Goal: Task Accomplishment & Management: Use online tool/utility

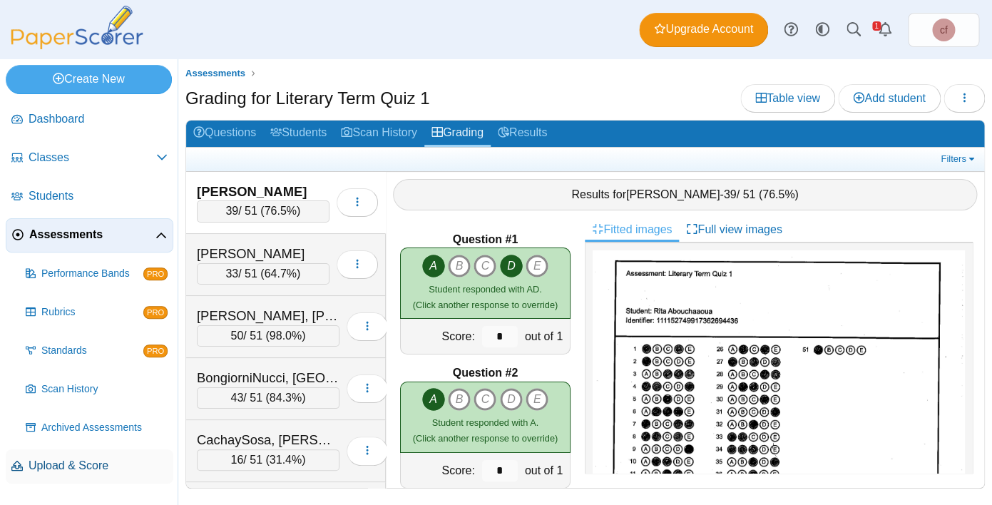
click at [71, 466] on span "Upload & Score" at bounding box center [98, 466] width 139 height 16
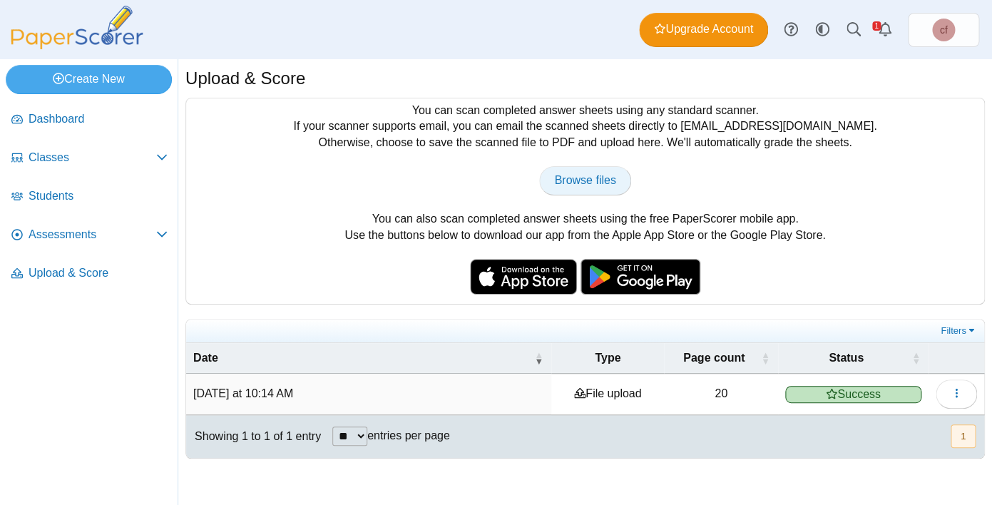
click at [584, 176] on span "Browse files" at bounding box center [584, 180] width 61 height 12
type input "**********"
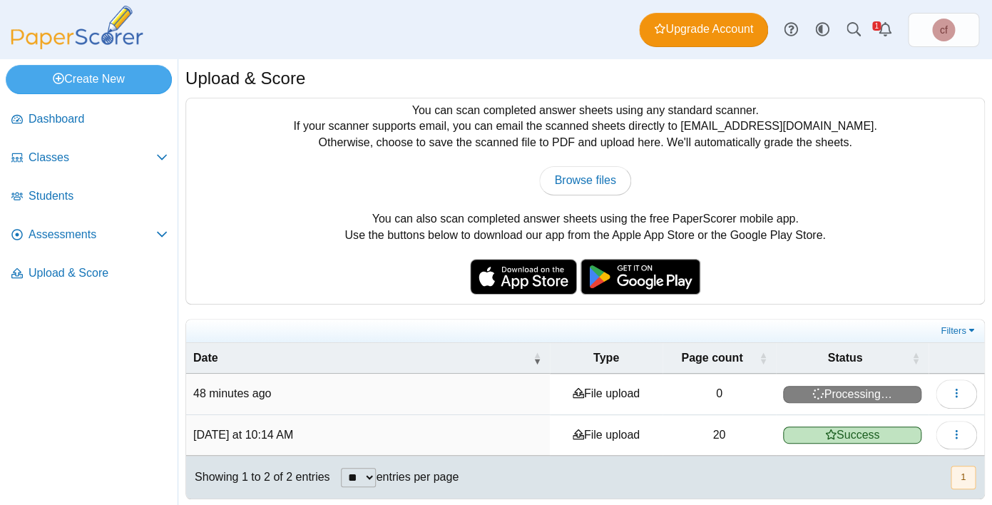
scroll to position [7, 0]
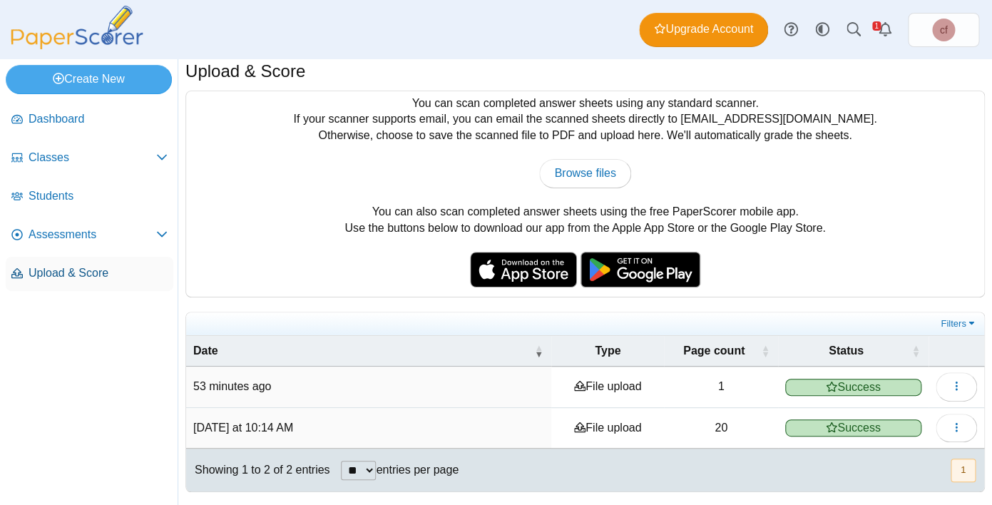
click at [99, 265] on span "Upload & Score" at bounding box center [98, 273] width 139 height 16
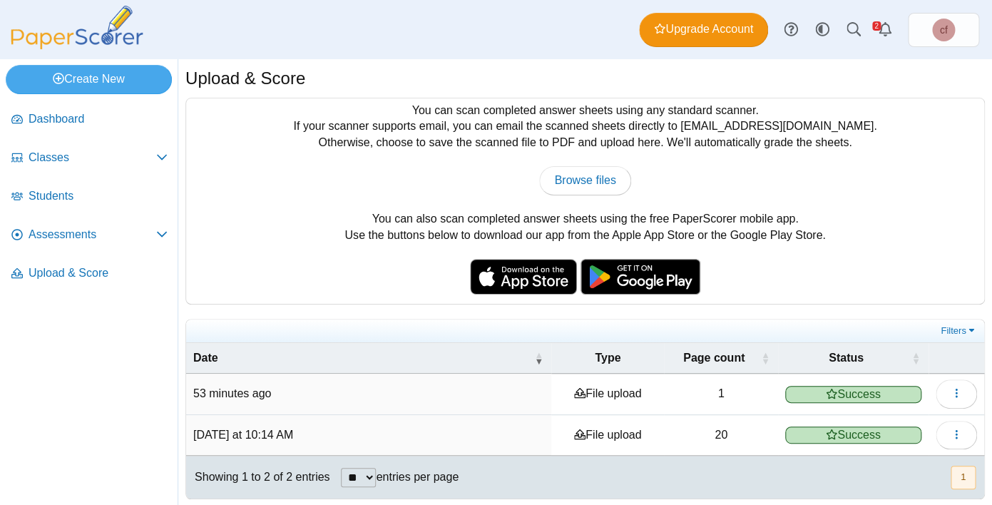
scroll to position [7, 0]
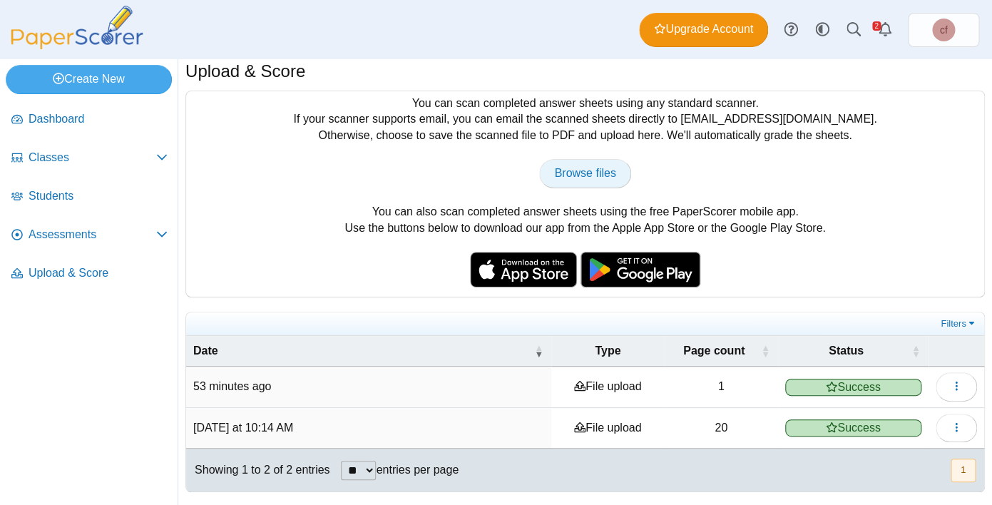
click at [589, 174] on span "Browse files" at bounding box center [584, 173] width 61 height 12
type input "**********"
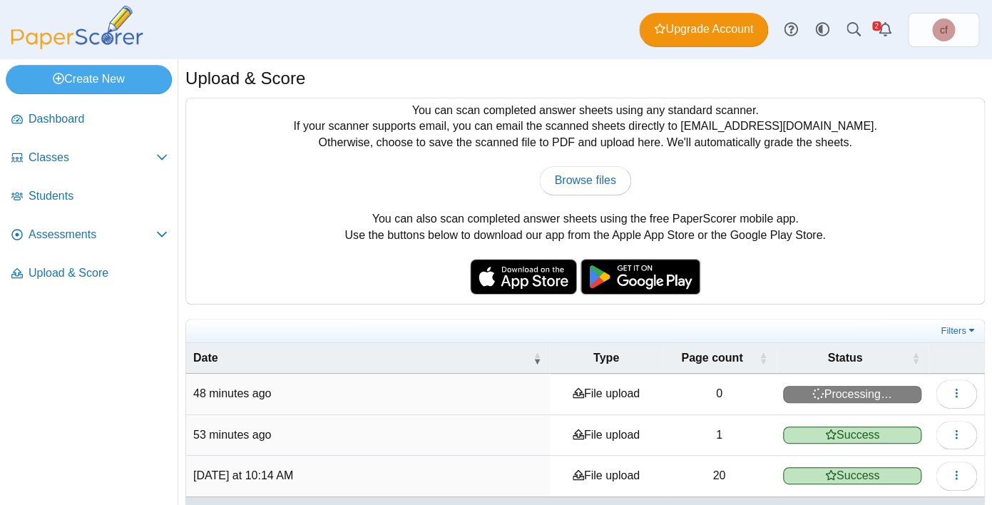
click at [833, 433] on use at bounding box center [830, 434] width 11 height 10
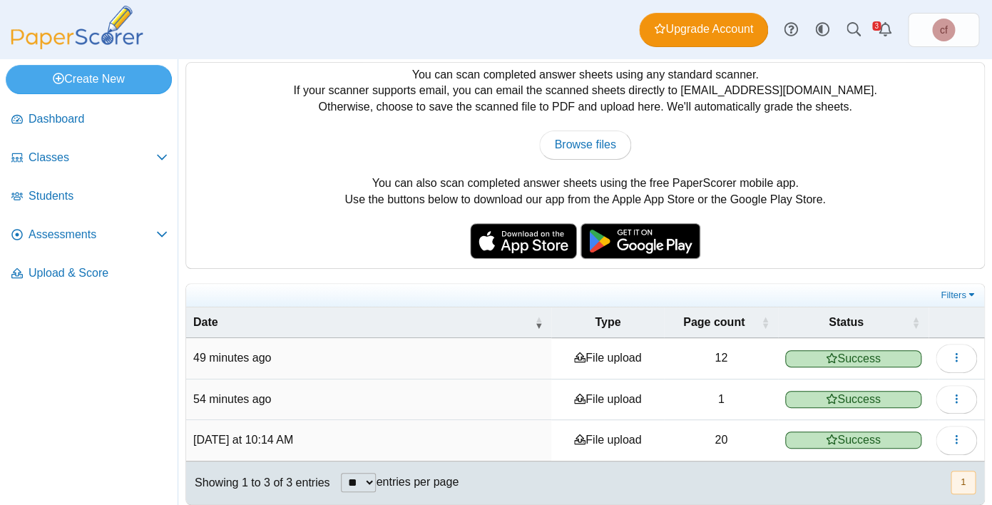
scroll to position [36, 0]
click at [843, 360] on span "Success" at bounding box center [853, 358] width 136 height 17
click at [962, 361] on button "button" at bounding box center [956, 357] width 41 height 29
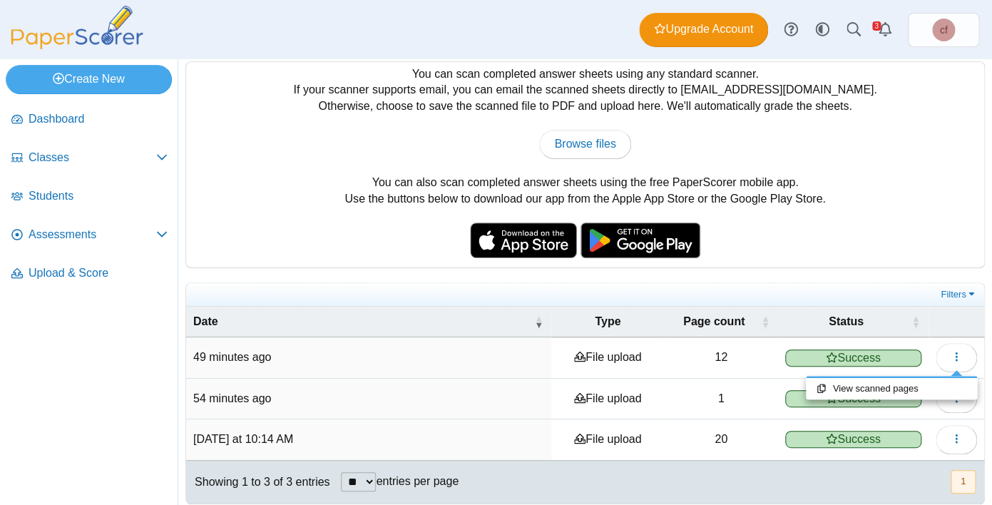
click at [852, 357] on span "Success" at bounding box center [853, 358] width 136 height 17
click at [845, 356] on span "Success" at bounding box center [853, 358] width 136 height 17
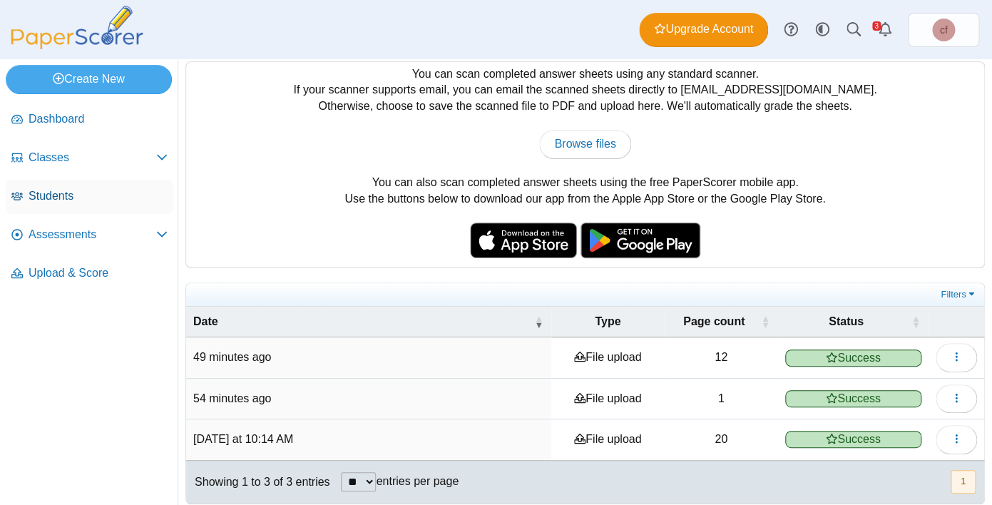
click at [29, 180] on link "Students" at bounding box center [90, 197] width 168 height 34
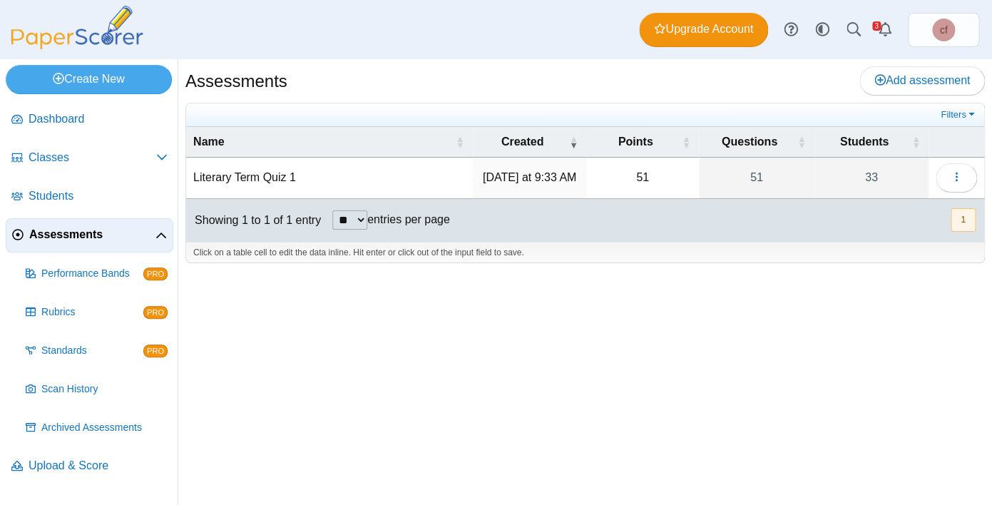
click at [246, 177] on td "Literary Term Quiz 1" at bounding box center [329, 178] width 287 height 41
click at [951, 178] on button "button" at bounding box center [956, 177] width 41 height 29
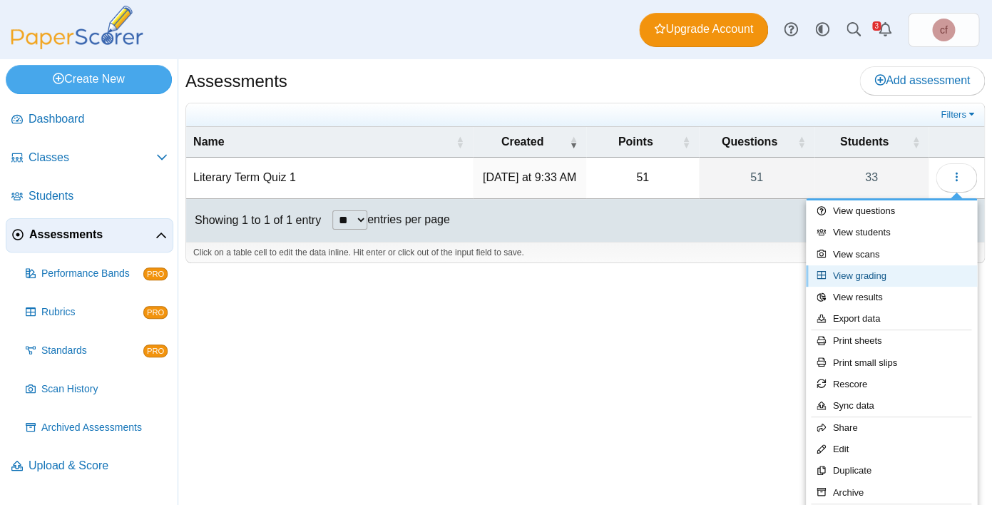
click at [826, 278] on icon at bounding box center [825, 274] width 16 height 9
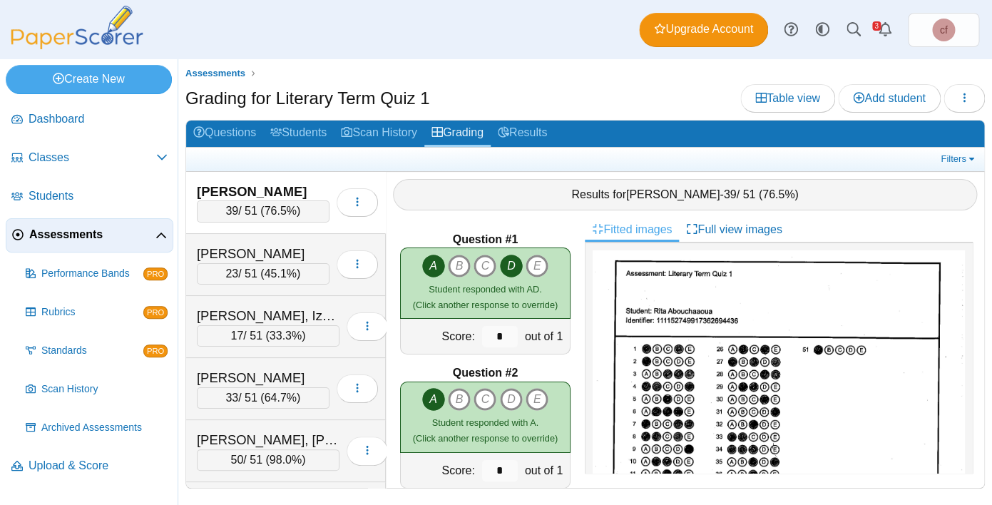
scroll to position [7, 0]
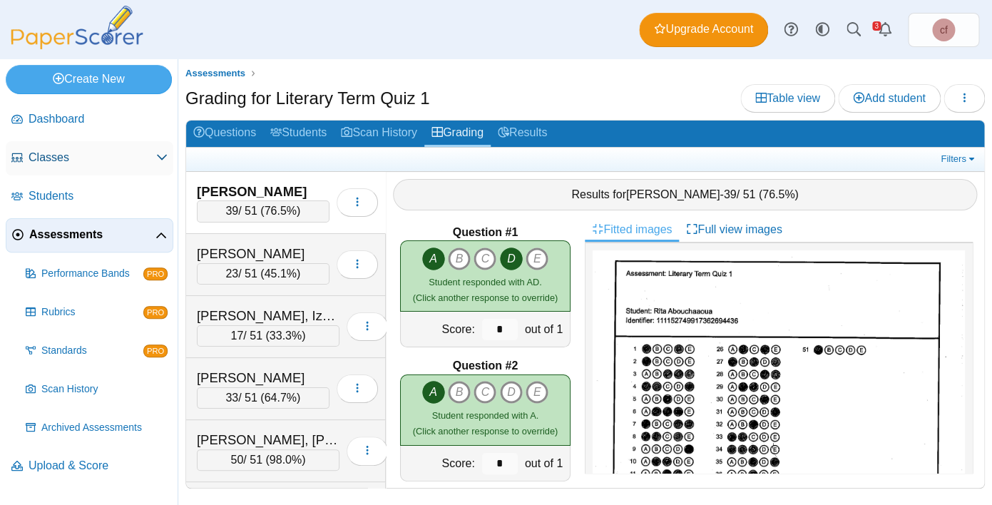
click at [54, 146] on link "Classes" at bounding box center [90, 158] width 168 height 34
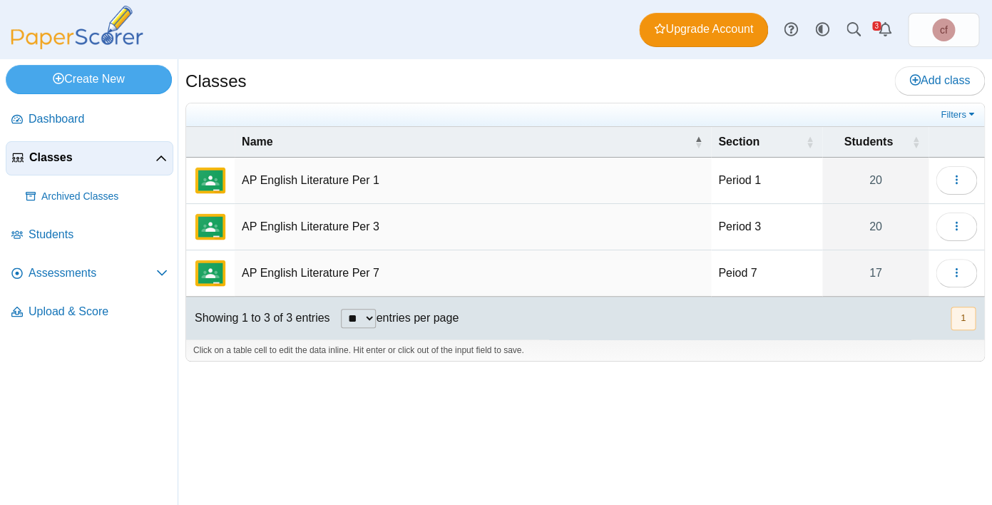
click at [336, 277] on td "AP English Literature Per 7" at bounding box center [473, 273] width 477 height 46
click at [756, 270] on td "Peiod 7" at bounding box center [766, 273] width 111 height 46
click at [869, 268] on link "17" at bounding box center [876, 273] width 106 height 46
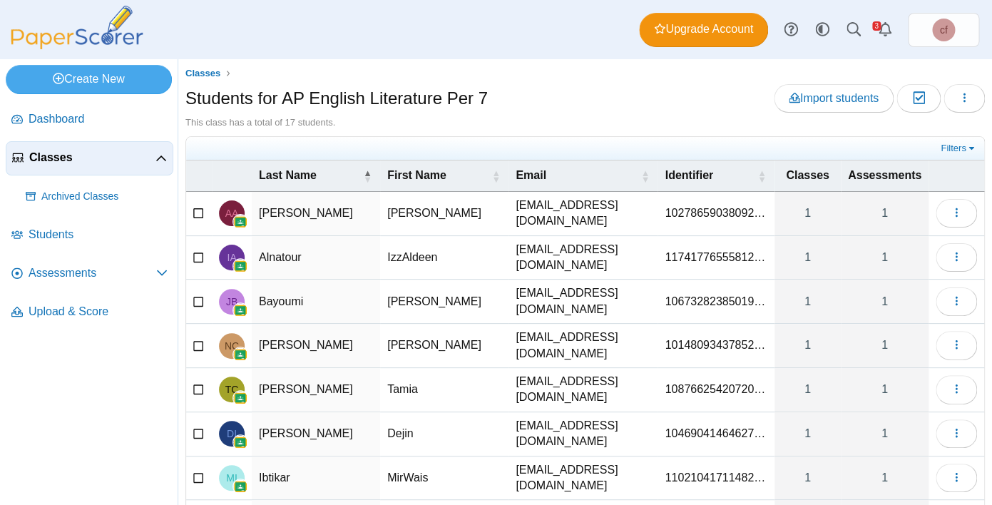
click at [907, 180] on span "Assessments" at bounding box center [884, 175] width 73 height 12
click at [895, 206] on link "1" at bounding box center [885, 214] width 88 height 44
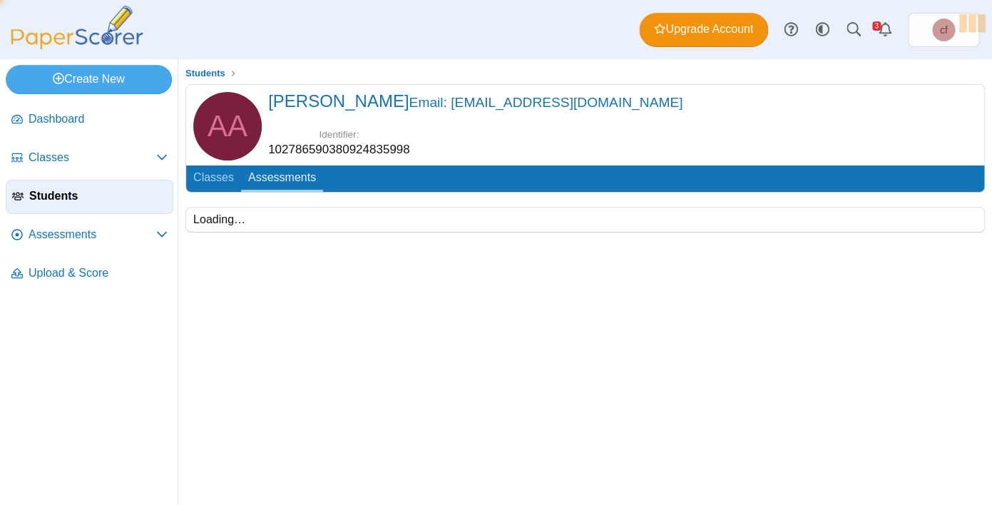
scroll to position [38, 0]
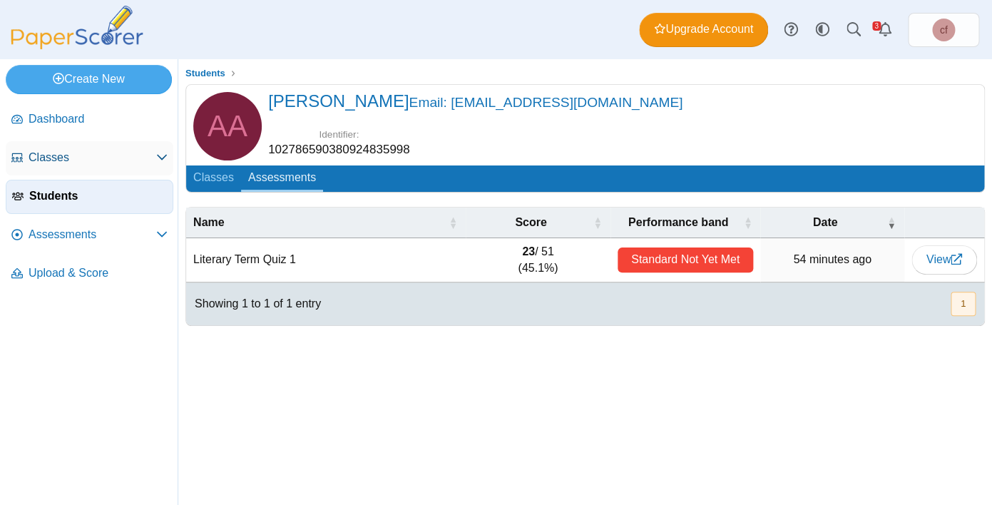
click at [45, 150] on span "Classes" at bounding box center [93, 158] width 128 height 16
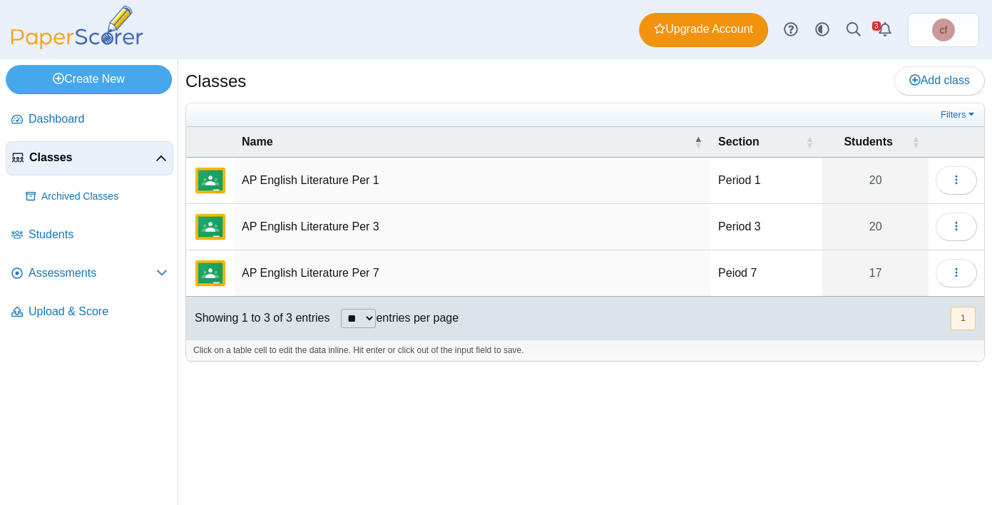
click at [61, 169] on link "Classes" at bounding box center [90, 158] width 168 height 34
click at [267, 230] on td "AP English Literature Per 3" at bounding box center [473, 227] width 477 height 46
click at [278, 285] on td "AP English Literature Per 7" at bounding box center [473, 273] width 477 height 46
click at [213, 278] on img "External class connected through Google Classroom" at bounding box center [210, 273] width 34 height 34
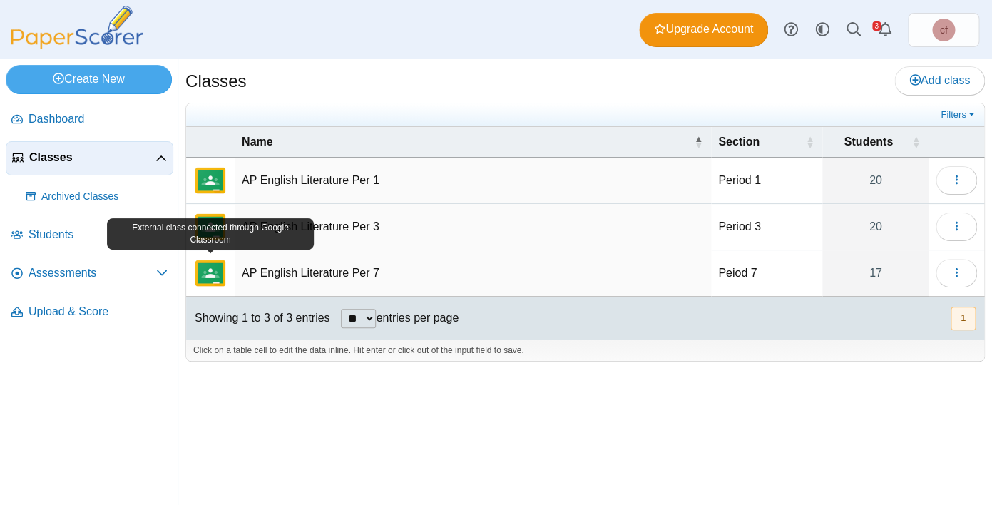
click at [213, 278] on img "External class connected through Google Classroom" at bounding box center [210, 273] width 34 height 34
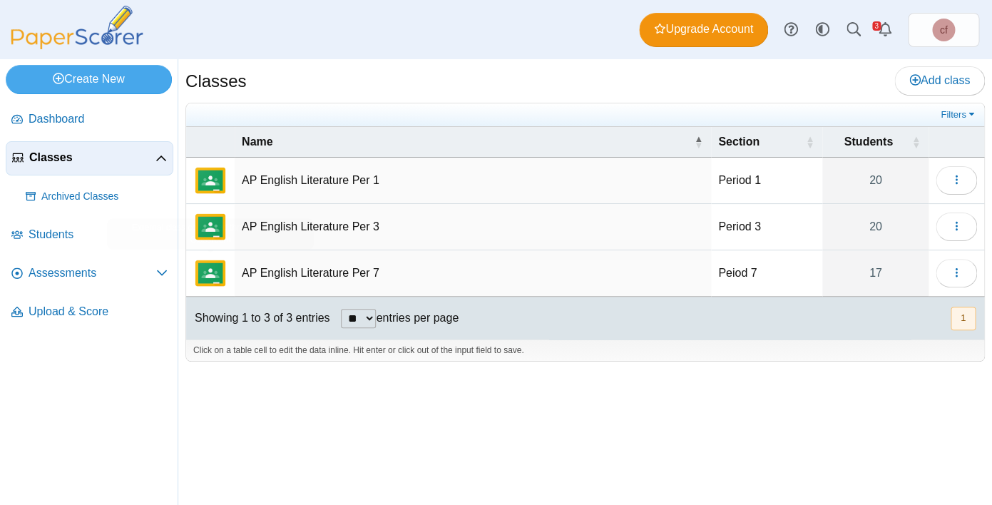
click at [754, 273] on td "Peiod 7" at bounding box center [766, 273] width 111 height 46
click at [77, 270] on span "Assessments" at bounding box center [93, 273] width 128 height 16
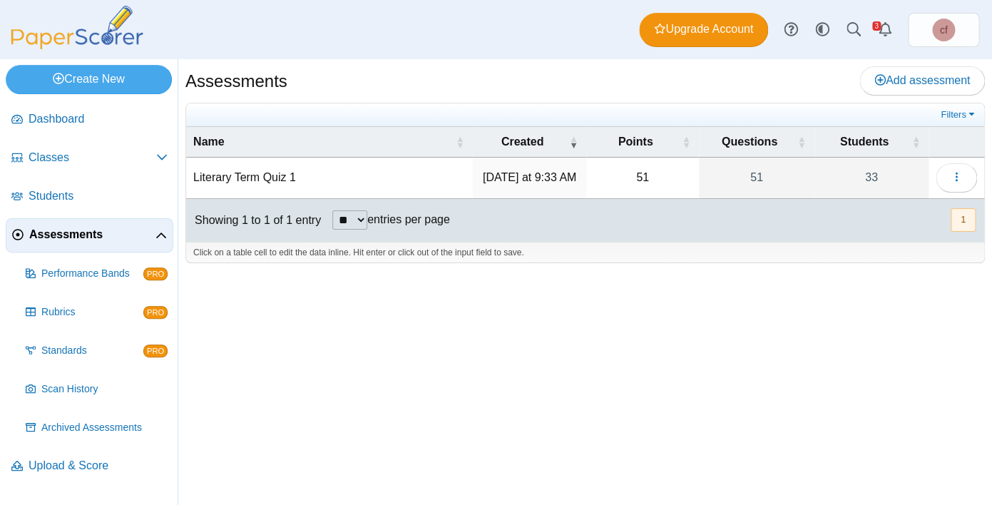
click at [250, 180] on td "Literary Term Quiz 1" at bounding box center [329, 178] width 287 height 41
click at [250, 180] on input "**********" at bounding box center [329, 177] width 273 height 29
click at [557, 181] on td "Wednesday at 9:33 AM" at bounding box center [529, 178] width 113 height 41
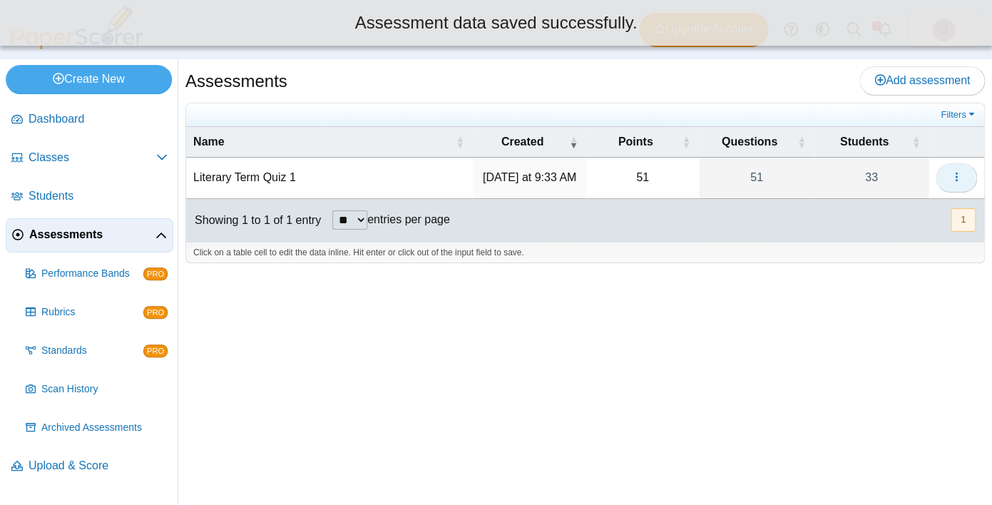
click at [953, 183] on icon "button" at bounding box center [956, 176] width 11 height 11
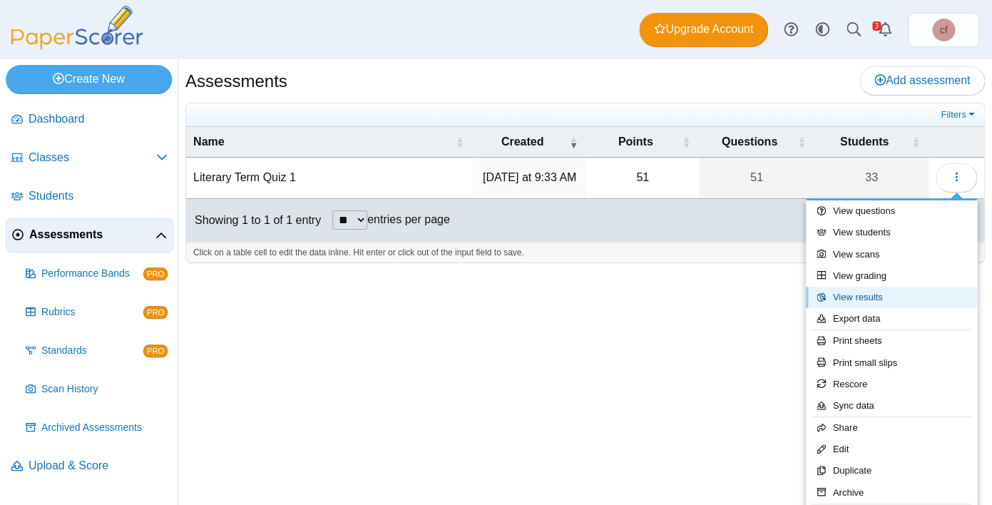
click at [865, 299] on link "View results" at bounding box center [891, 297] width 171 height 21
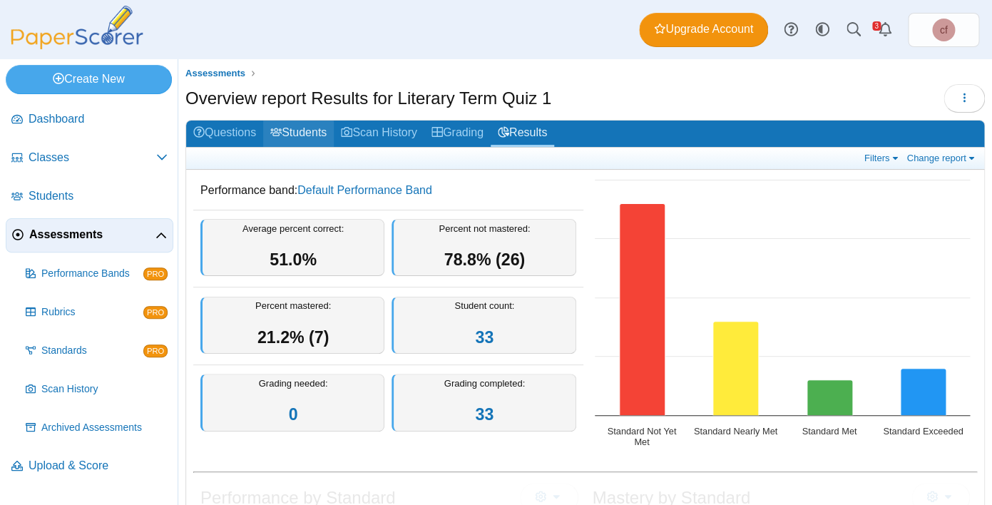
click at [306, 131] on link "Students" at bounding box center [298, 134] width 71 height 26
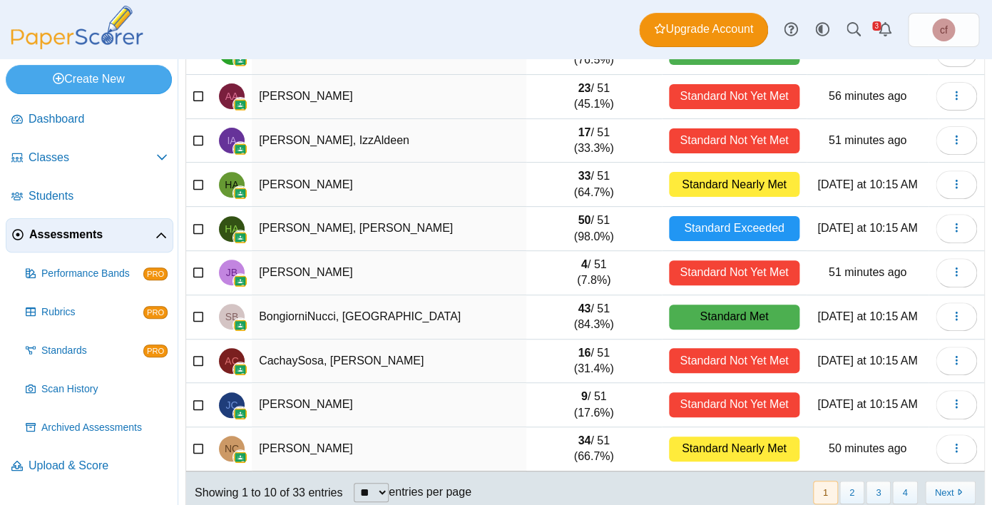
scroll to position [171, 0]
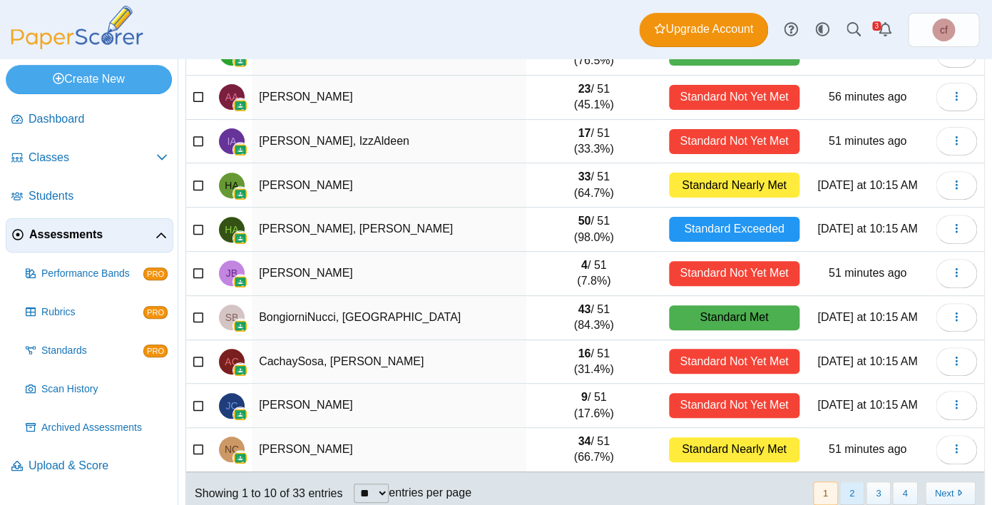
click at [853, 488] on button "2" at bounding box center [852, 494] width 25 height 24
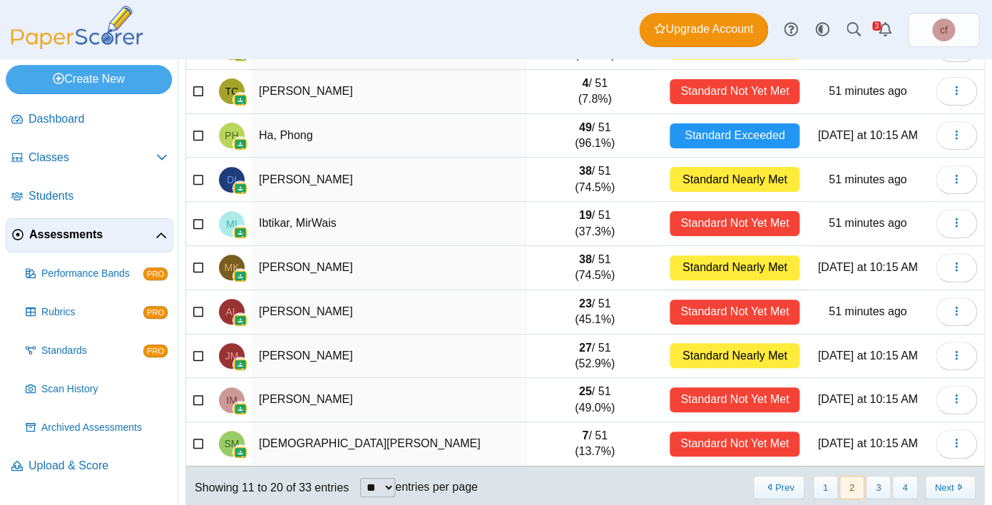
scroll to position [0, 0]
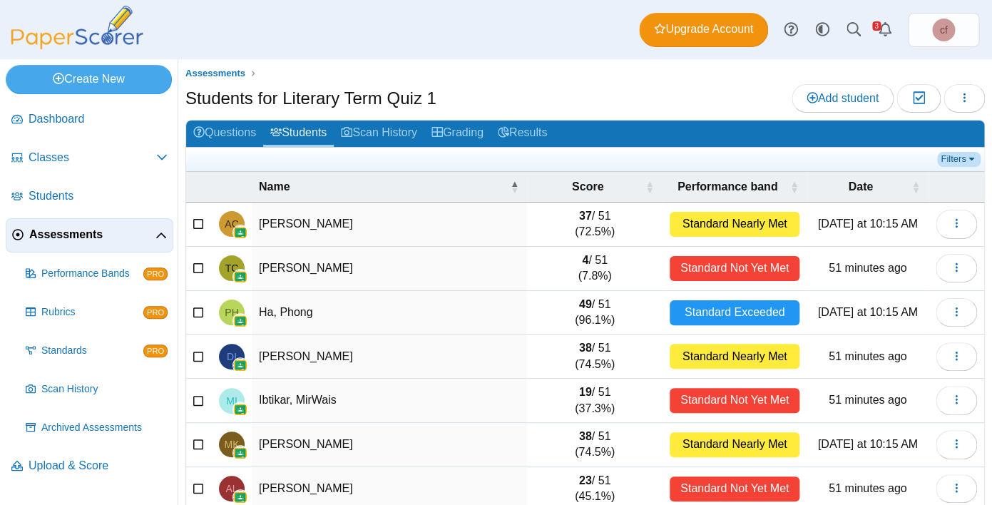
click at [969, 162] on link "Filters" at bounding box center [959, 159] width 44 height 14
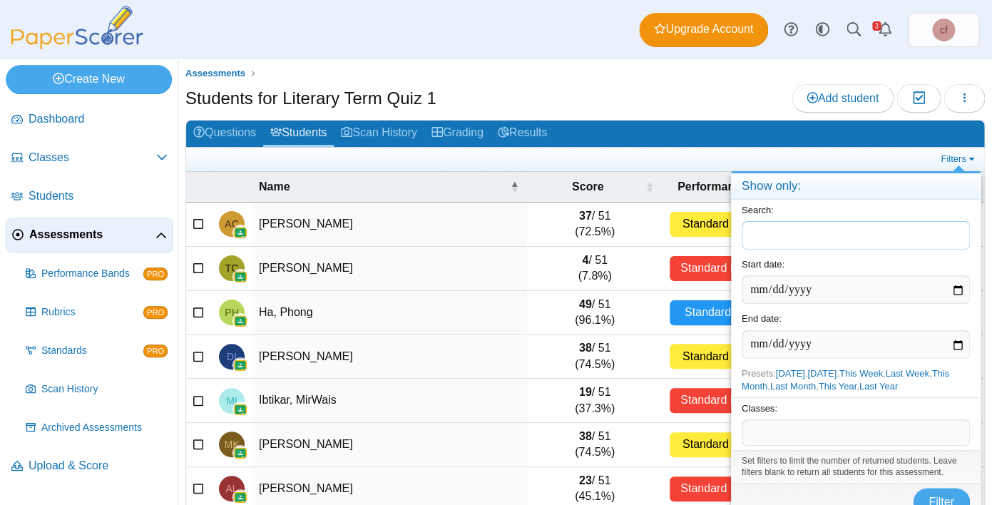
click at [788, 239] on input "text" at bounding box center [856, 235] width 228 height 29
click at [787, 429] on span at bounding box center [856, 432] width 227 height 24
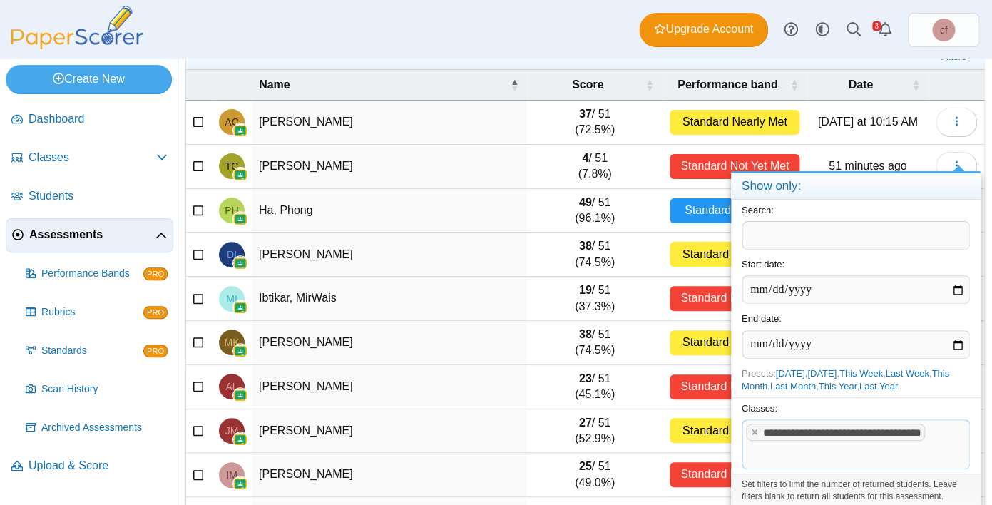
scroll to position [63, 0]
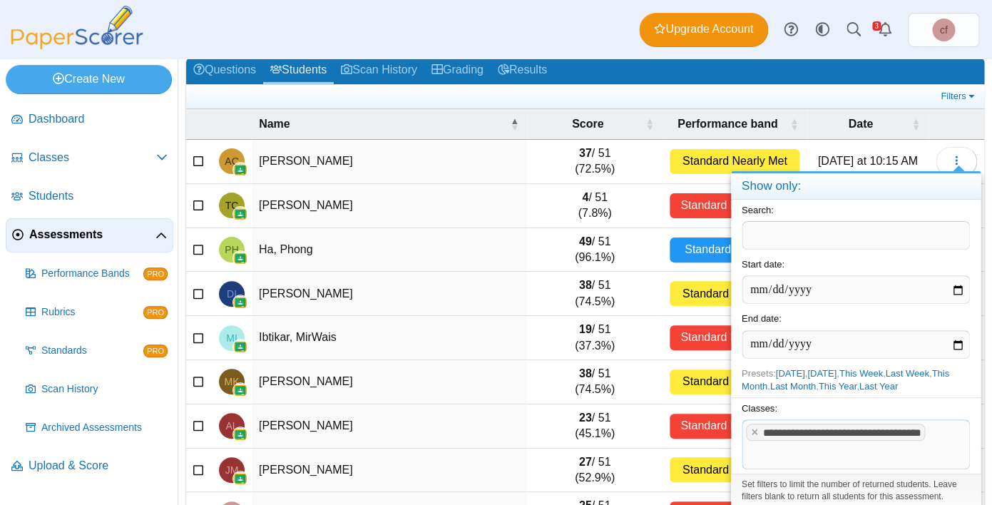
drag, startPoint x: 967, startPoint y: 494, endPoint x: 968, endPoint y: 474, distance: 20.7
click at [968, 474] on form "**********" at bounding box center [856, 372] width 250 height 345
drag, startPoint x: 803, startPoint y: 188, endPoint x: 803, endPoint y: 174, distance: 13.6
click at [803, 174] on h4 "Show only:" at bounding box center [856, 186] width 250 height 26
click at [848, 345] on input "date" at bounding box center [856, 344] width 228 height 29
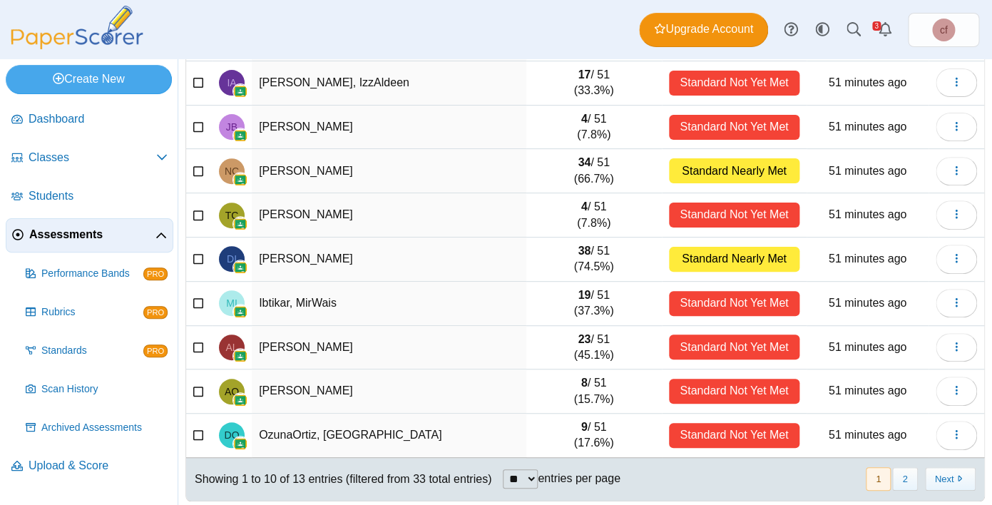
scroll to position [198, 0]
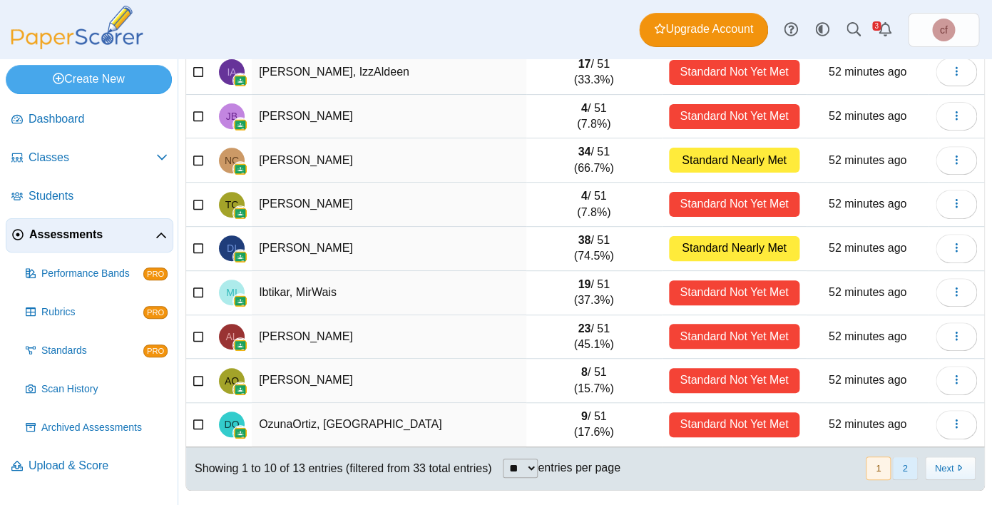
click at [905, 468] on button "2" at bounding box center [904, 469] width 25 height 24
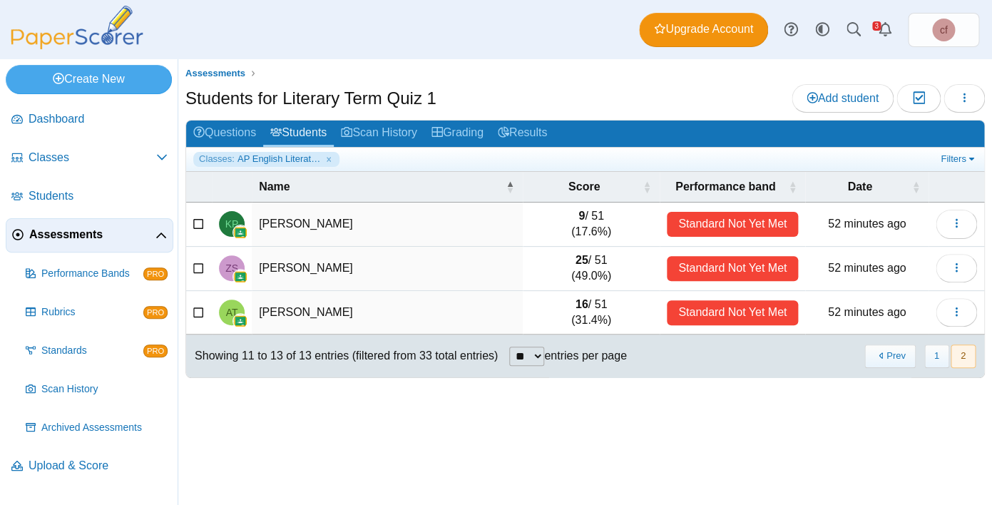
scroll to position [0, 0]
click at [932, 352] on button "1" at bounding box center [937, 357] width 25 height 24
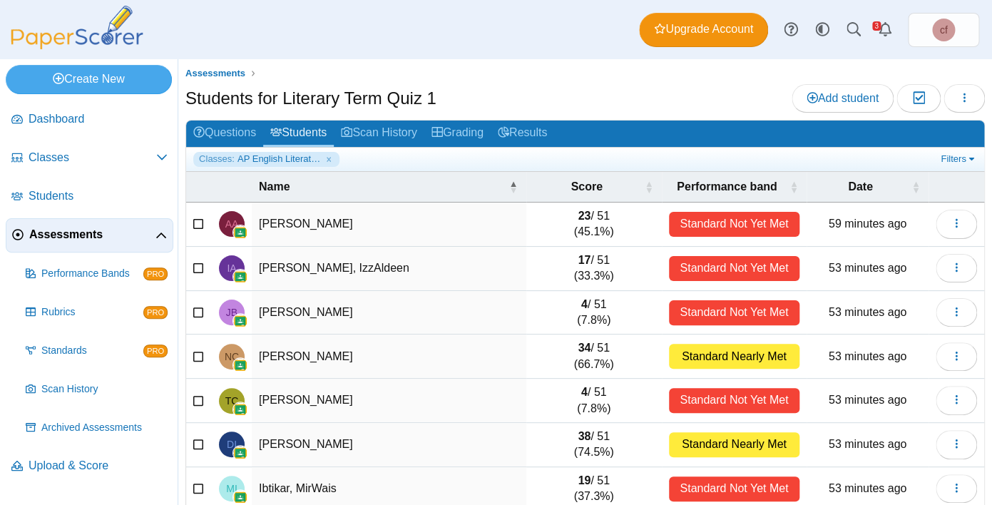
click at [309, 221] on td "Abraham, Aaron" at bounding box center [389, 225] width 275 height 44
click at [283, 235] on td "Abraham, Aaron" at bounding box center [389, 225] width 275 height 44
click at [309, 213] on td "Abraham, Aaron" at bounding box center [389, 225] width 275 height 44
click at [309, 217] on td "Abraham, Aaron" at bounding box center [389, 225] width 275 height 44
click at [716, 221] on div "Standard Not Yet Met" at bounding box center [734, 224] width 131 height 25
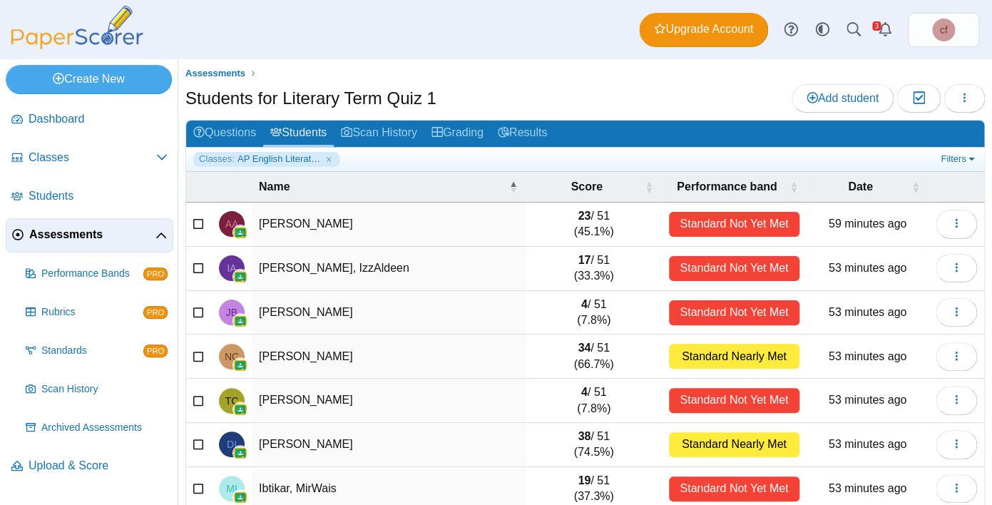
click at [865, 248] on td "53 minutes ago" at bounding box center [868, 269] width 122 height 44
click at [957, 226] on icon "button" at bounding box center [956, 223] width 11 height 11
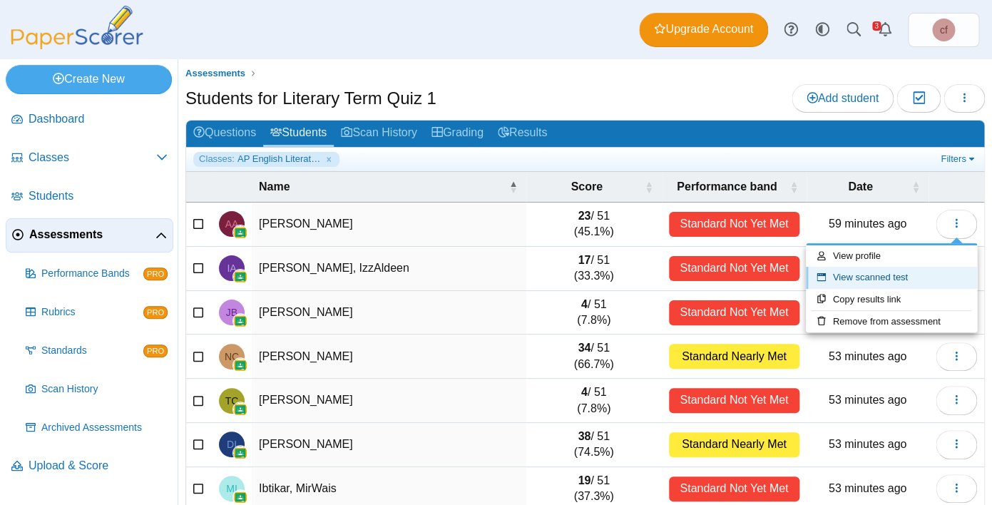
click at [896, 272] on link "View scanned test" at bounding box center [891, 277] width 171 height 21
